Goal: Task Accomplishment & Management: Use online tool/utility

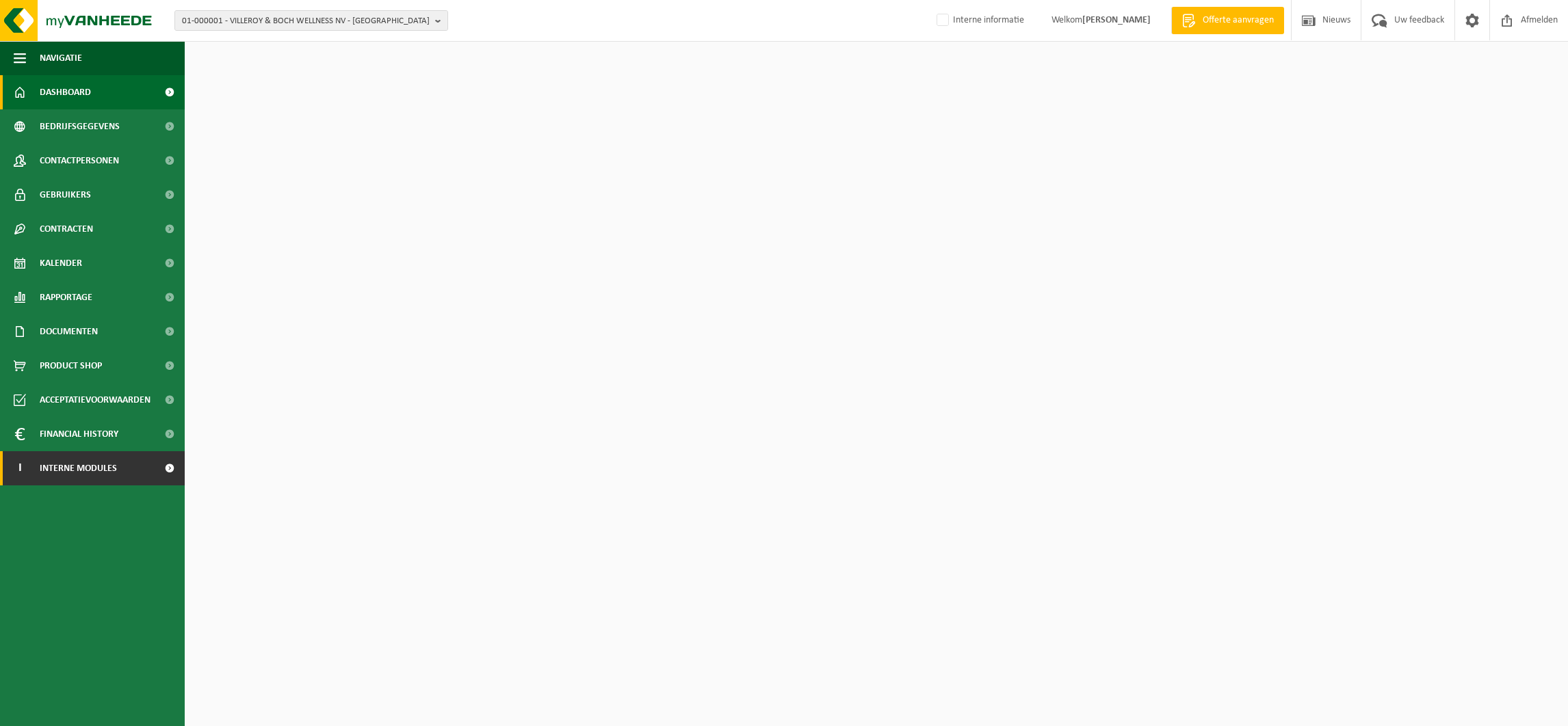
click at [99, 462] on span "Interne modules" at bounding box center [78, 468] width 77 height 34
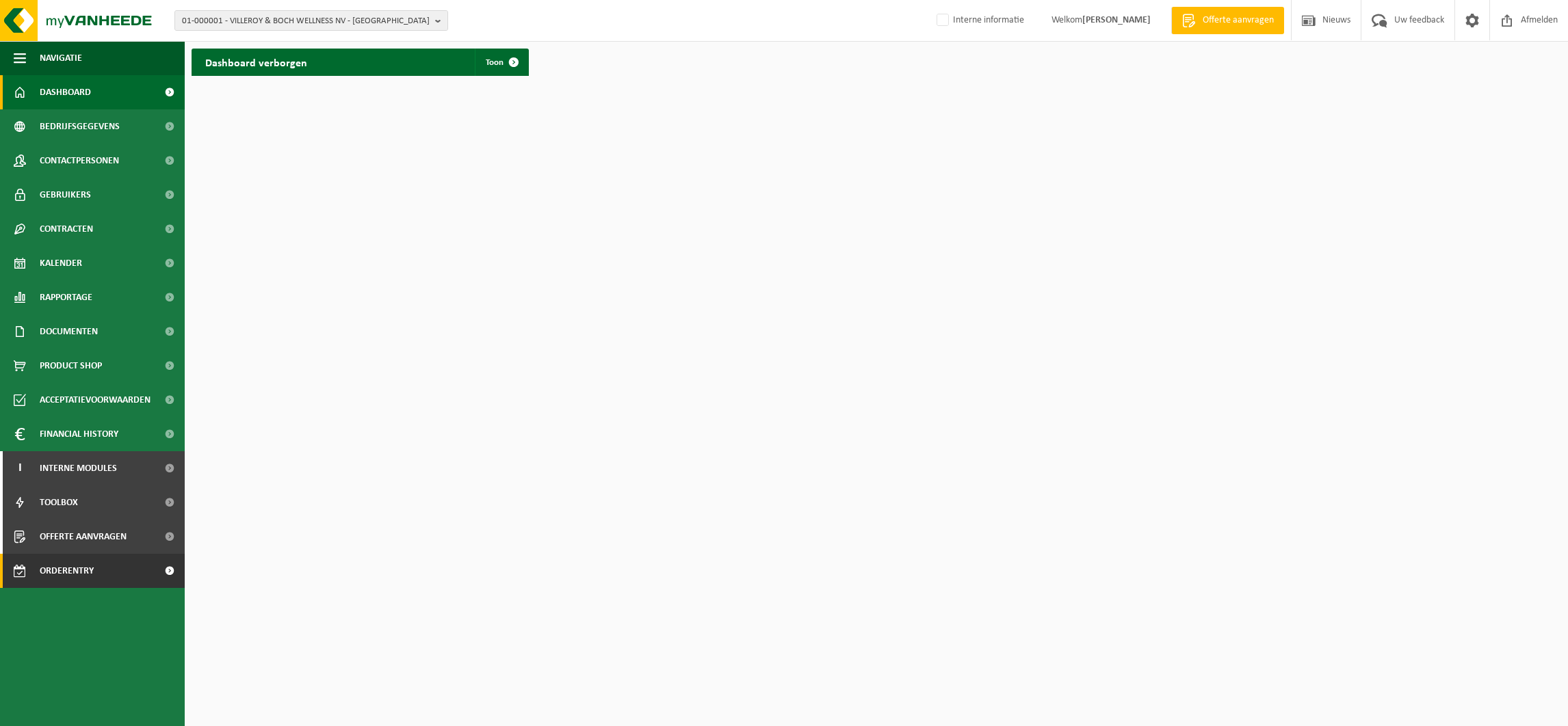
click at [87, 565] on span "Orderentry Goedkeuring" at bounding box center [96, 571] width 115 height 34
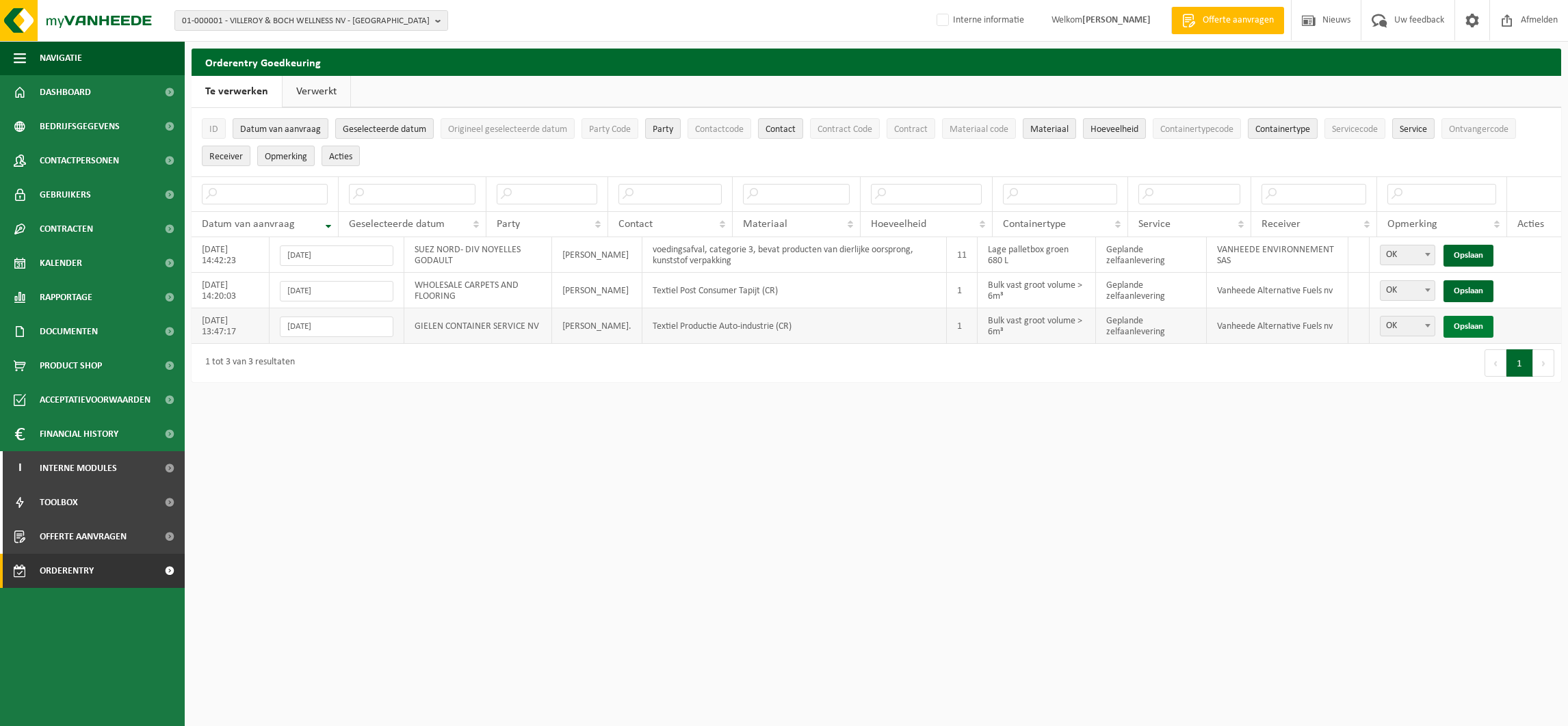
click at [1464, 332] on link "Opslaan" at bounding box center [1469, 327] width 50 height 22
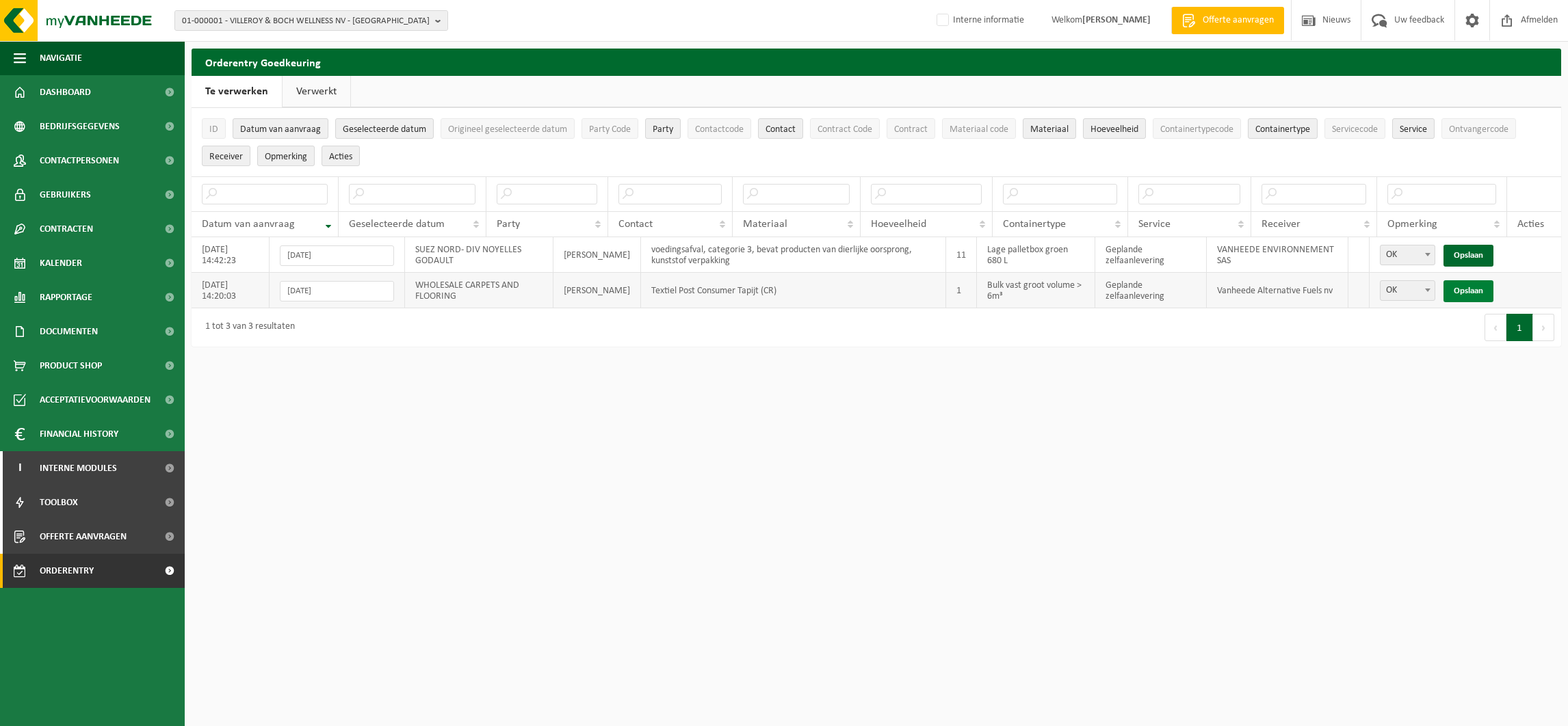
click at [1464, 288] on link "Opslaan" at bounding box center [1469, 291] width 50 height 22
